Goal: Task Accomplishment & Management: Use online tool/utility

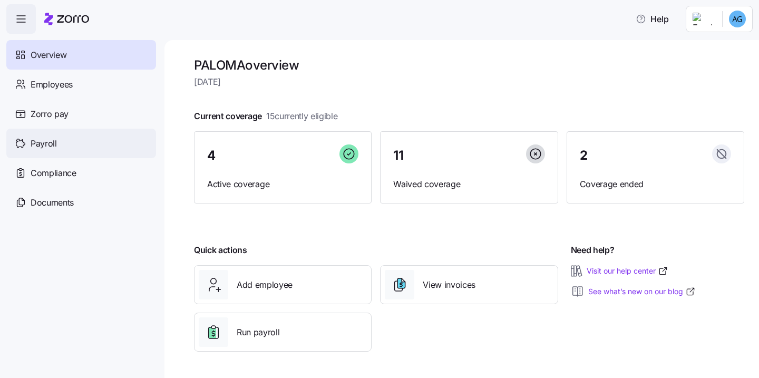
click at [60, 137] on div "Payroll" at bounding box center [81, 144] width 150 height 30
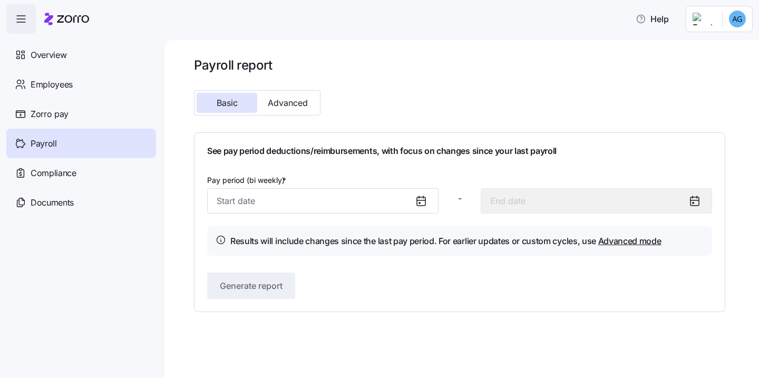
click at [422, 197] on icon at bounding box center [421, 200] width 13 height 13
click at [420, 199] on icon at bounding box center [421, 200] width 13 height 13
click at [419, 204] on icon at bounding box center [421, 200] width 13 height 13
click at [383, 203] on input "Pay period (bi weekly) *" at bounding box center [322, 200] width 231 height 25
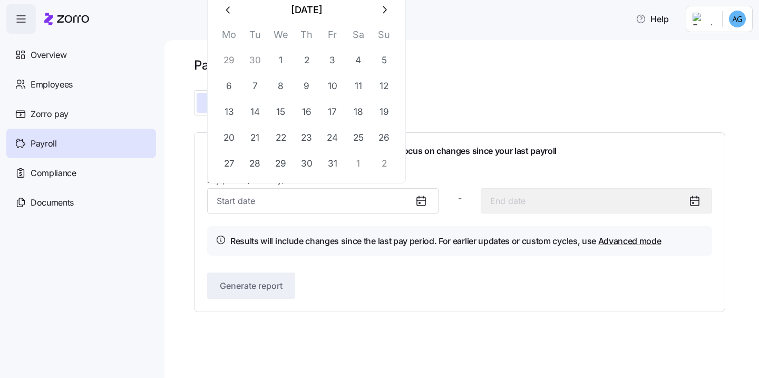
click at [233, 13] on icon "button" at bounding box center [229, 10] width 12 height 12
click at [360, 109] on button "20" at bounding box center [358, 111] width 25 height 25
type input "[DATE]"
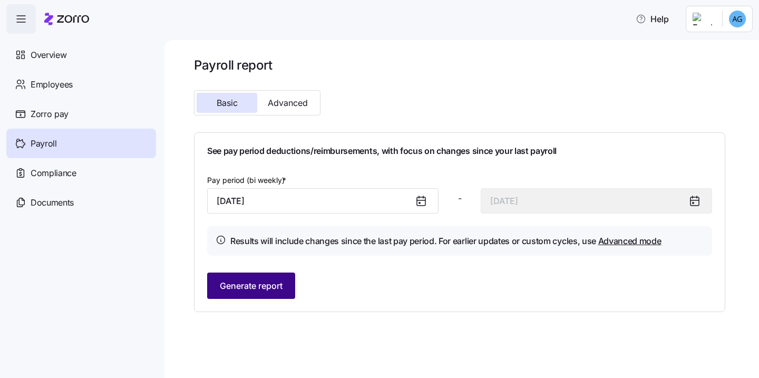
click at [270, 292] on button "Generate report" at bounding box center [251, 285] width 88 height 26
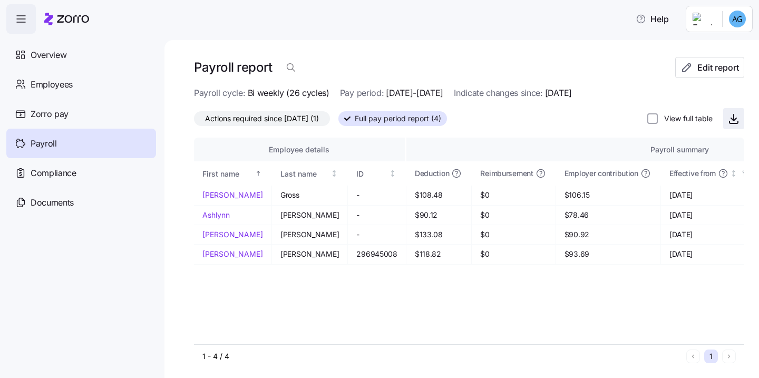
click at [731, 119] on icon "button" at bounding box center [733, 119] width 5 height 3
